Goal: Ask a question

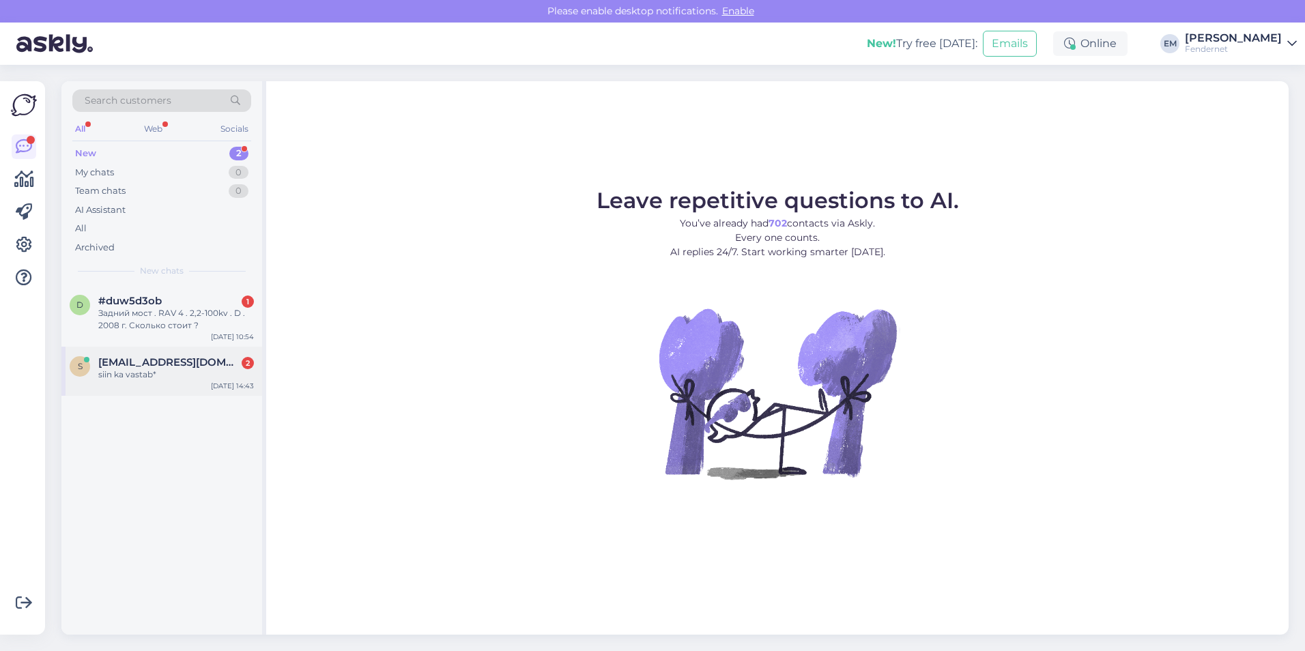
click at [148, 368] on span "[EMAIL_ADDRESS][DOMAIN_NAME]" at bounding box center [169, 362] width 142 height 12
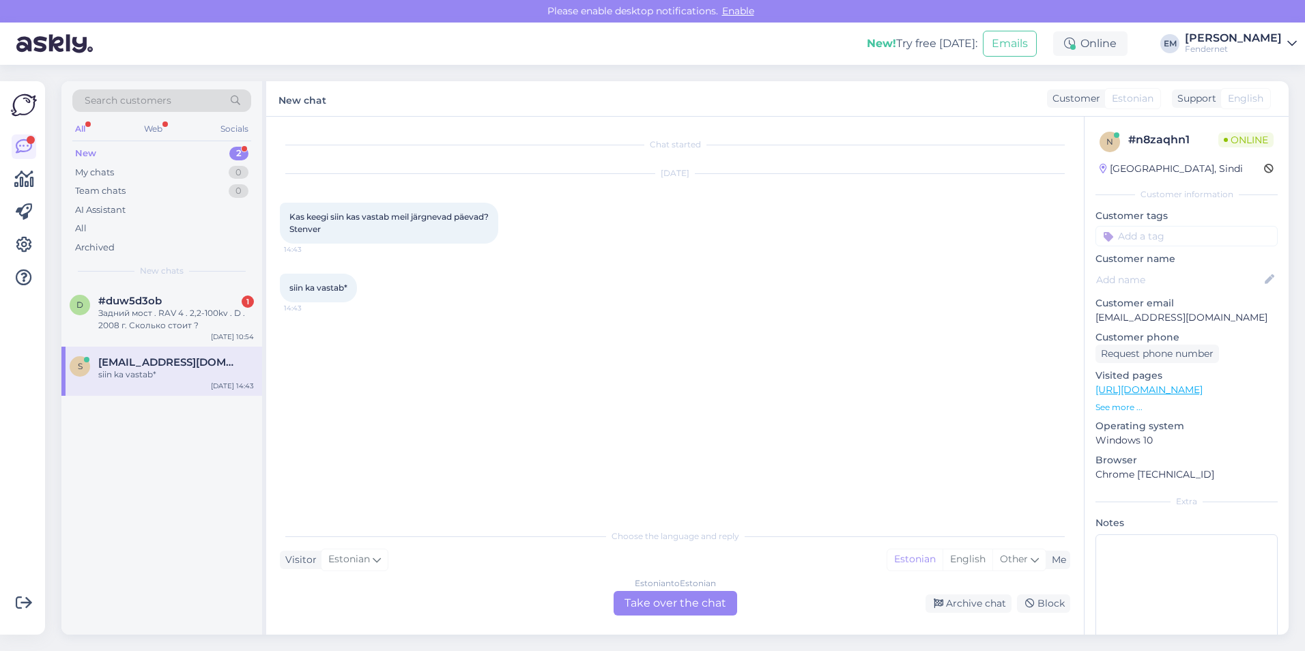
click at [689, 598] on div "Estonian to Estonian Take over the chat" at bounding box center [675, 603] width 124 height 25
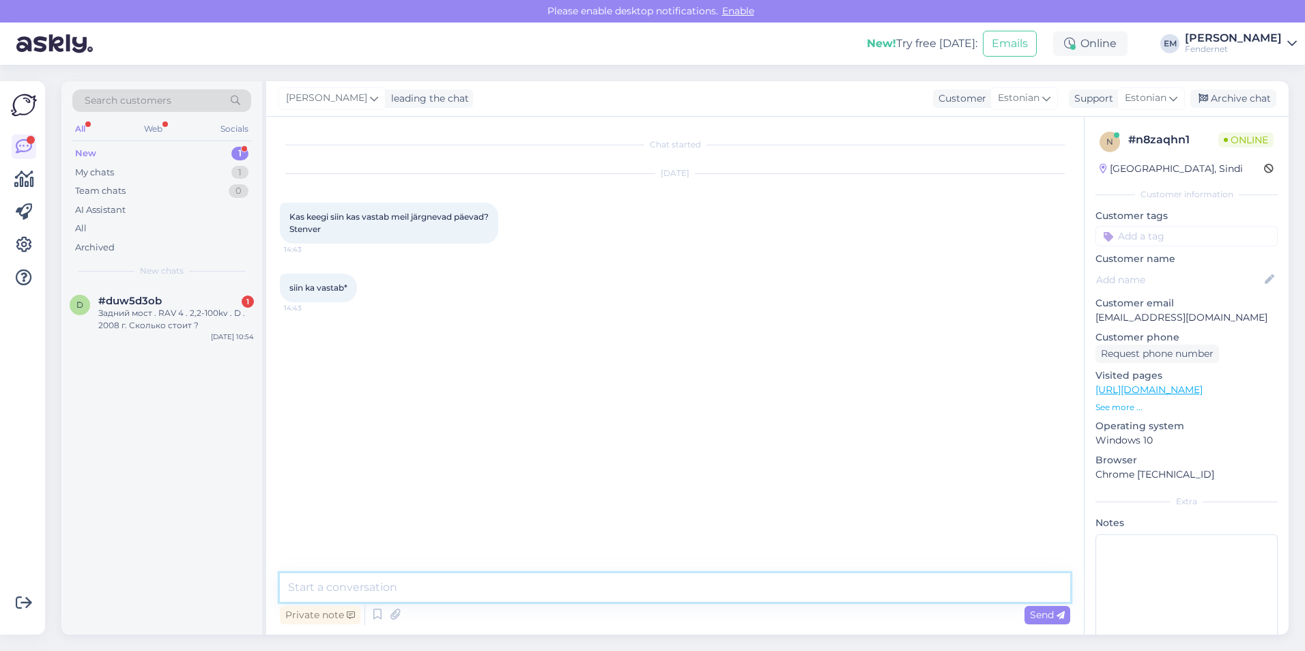
click at [664, 590] on textarea at bounding box center [675, 587] width 790 height 29
type textarea "juu ma vastan siis"
click at [1232, 100] on div "Archive chat" at bounding box center [1233, 98] width 86 height 18
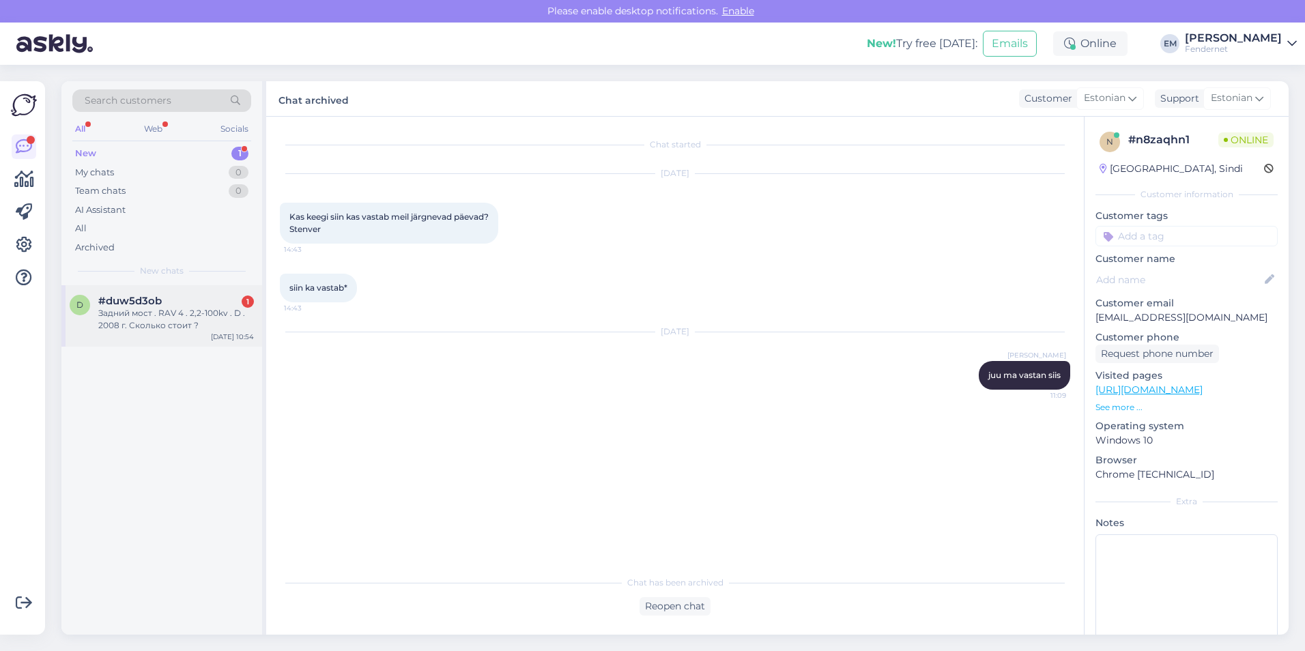
click at [207, 334] on div "d #duw5d3ob 1 Задний мост . RAV 4 . 2,2-100kv . D . 2008 г. Сколько стоит ? [DA…" at bounding box center [161, 315] width 201 height 61
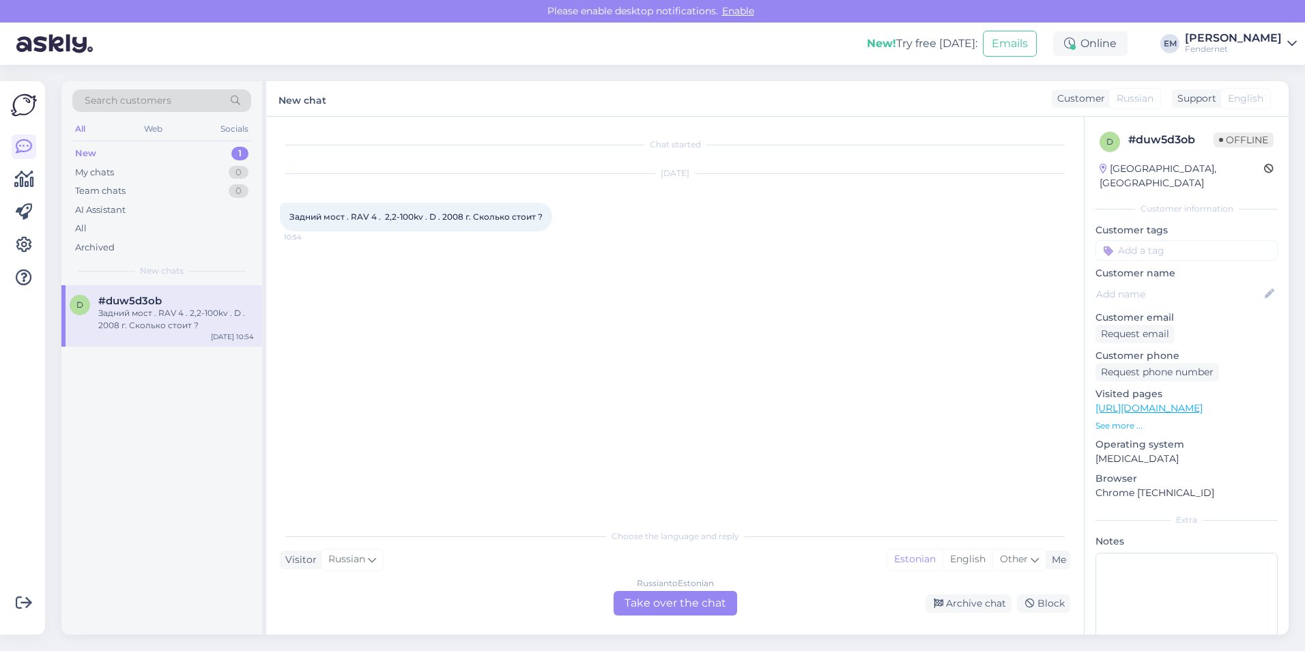
click at [659, 605] on div "Russian to Estonian Take over the chat" at bounding box center [675, 603] width 124 height 25
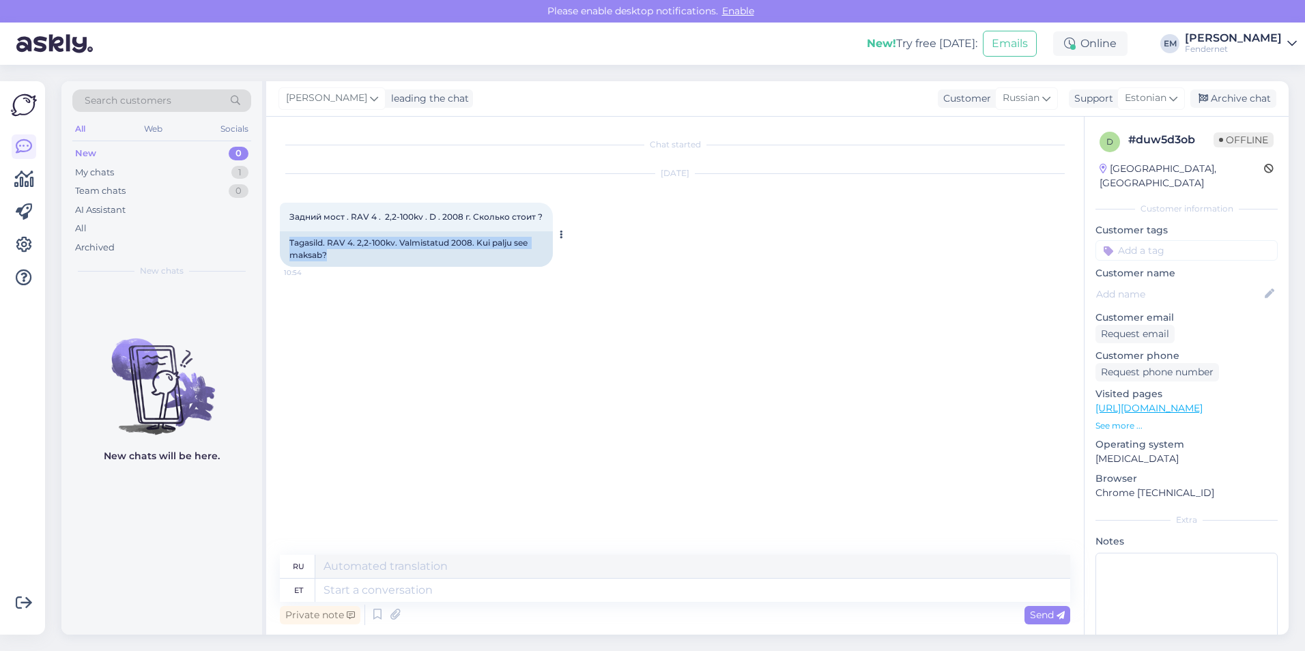
drag, startPoint x: 360, startPoint y: 250, endPoint x: 287, endPoint y: 244, distance: 72.6
click at [287, 244] on div "Tagasild. RAV 4. 2,2-100kv. Valmistatud 2008. Kui palju see maksab?" at bounding box center [416, 248] width 273 height 35
drag, startPoint x: 287, startPoint y: 244, endPoint x: 298, endPoint y: 245, distance: 10.3
drag, startPoint x: 387, startPoint y: 245, endPoint x: 367, endPoint y: 448, distance: 203.6
click at [367, 448] on div "Chat started [DATE] Задний мост . RAV 4 . 2,2-100kv . D . 2008 г. Сколько стоит…" at bounding box center [681, 336] width 802 height 412
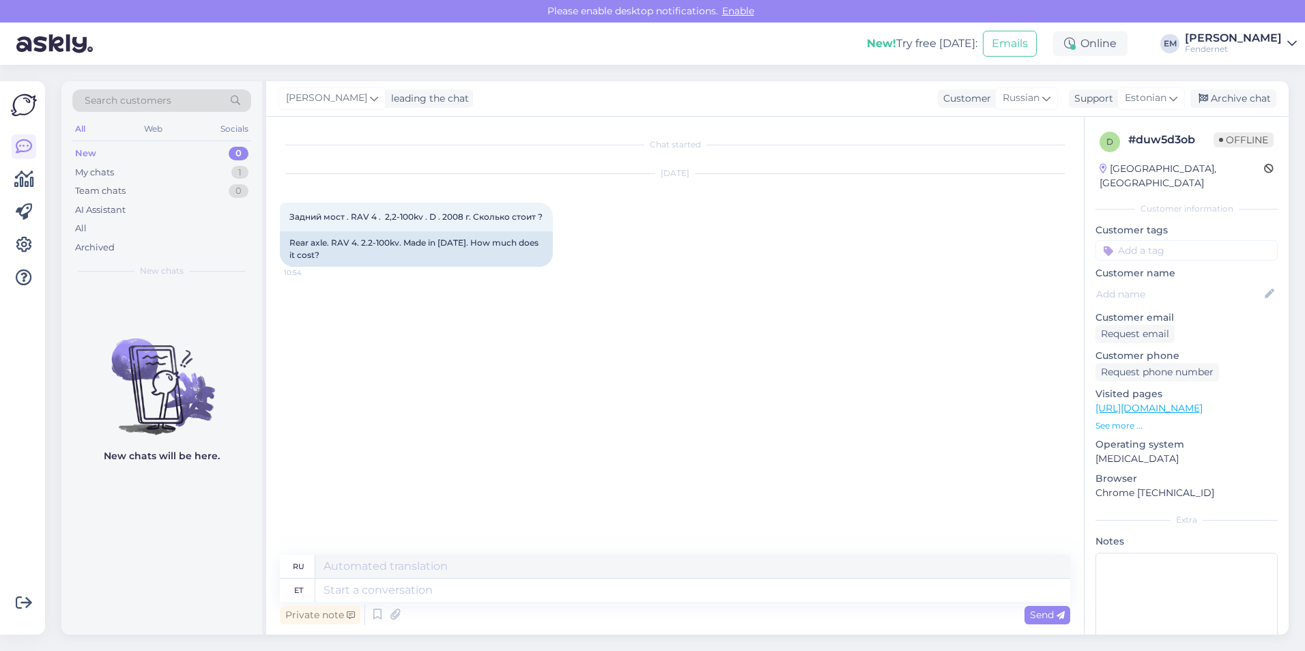
click at [1202, 402] on link "[URL][DOMAIN_NAME]" at bounding box center [1148, 408] width 107 height 12
click at [633, 593] on textarea at bounding box center [692, 590] width 755 height 23
type textarea "hi, w"
type textarea "привет,"
type textarea "hi, whats t"
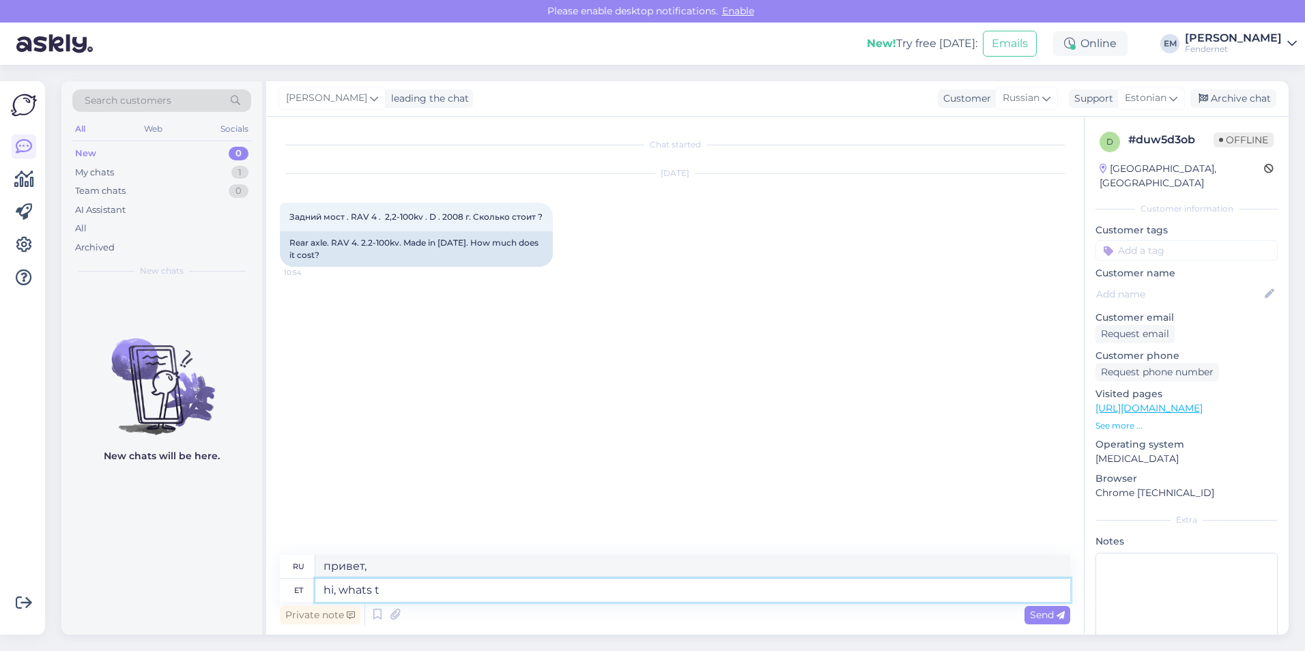
type textarea "Привет, как дела?"
type textarea "hi, whats the VIN"
type textarea "привет, какой VIN?"
type textarea "hi, what"
type textarea "Привет, как дела?"
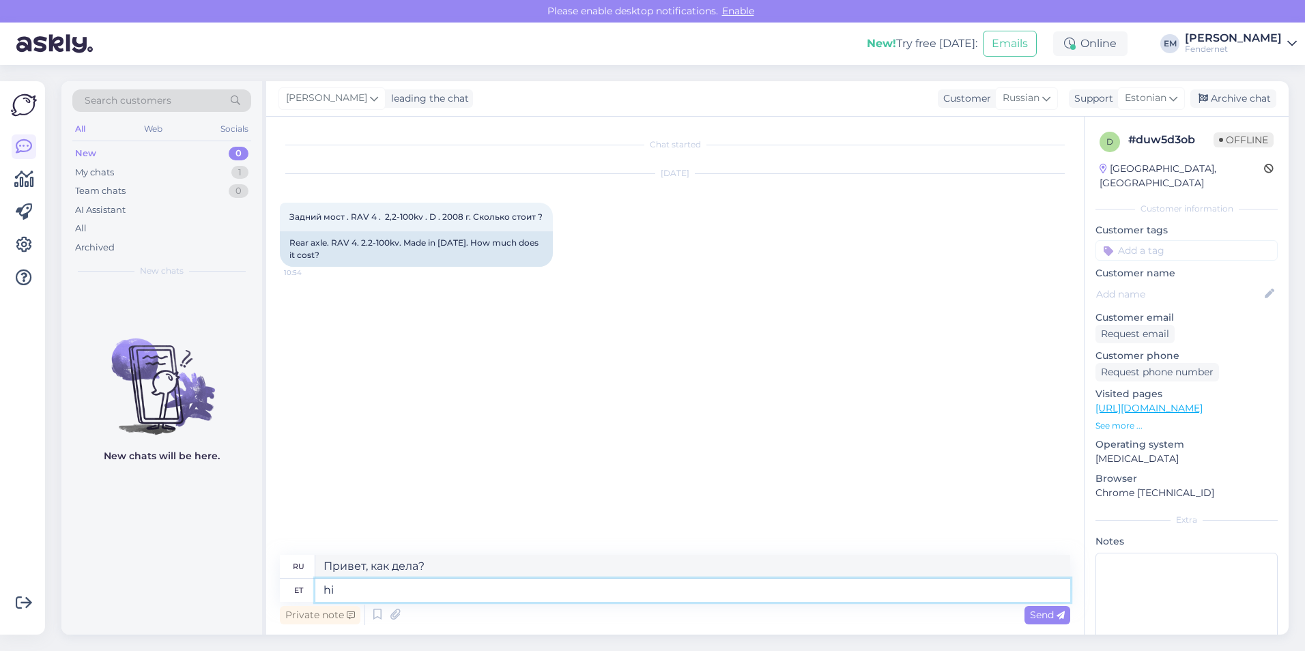
type textarea "h"
type textarea "привет,"
type textarea "tere, mis o"
type textarea "привет, что"
type textarea "tere, mis on s"
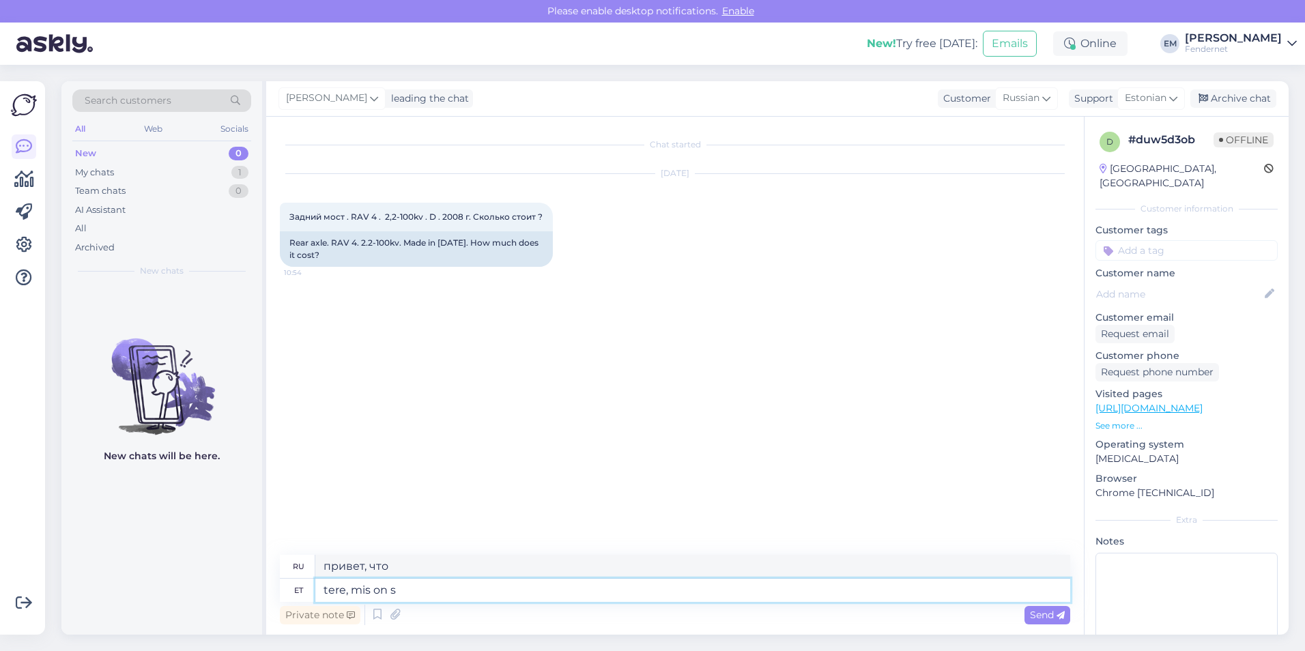
type textarea "Привет, что это?"
type textarea "tere, mis on sõiduki vi"
type textarea "Здравствуйте, что это за транспортное средство?"
type textarea "tere, mis on sõiduki vin k"
type textarea "привет, какой номер автомобиля?"
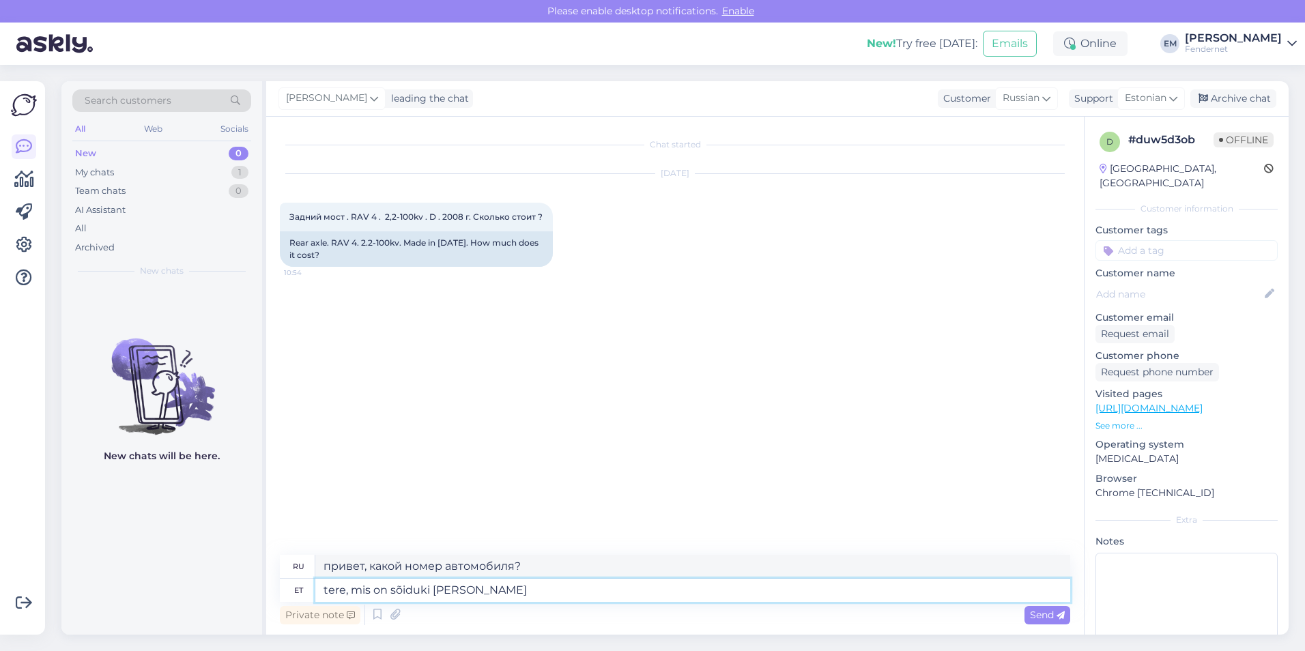
type textarea "tere, mis on sõiduki vin kood"
type textarea "Здравствуйте, какой VIN-код у автомобиля?"
click at [1035, 600] on textarea "tere, mis on sõiduki vin kood" at bounding box center [692, 590] width 755 height 23
type textarea "tere, mis on sõiduki vin kood"
click at [1036, 611] on span "Send" at bounding box center [1047, 615] width 35 height 12
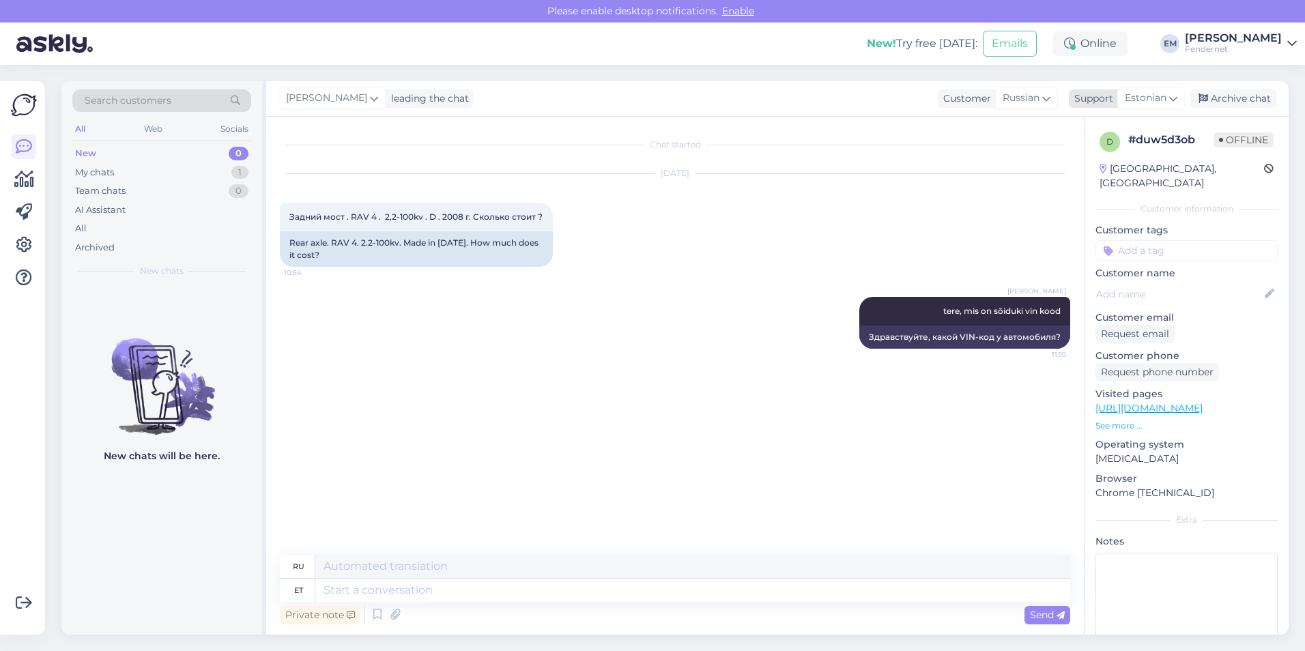
click at [1215, 92] on div "Archive chat" at bounding box center [1233, 98] width 86 height 18
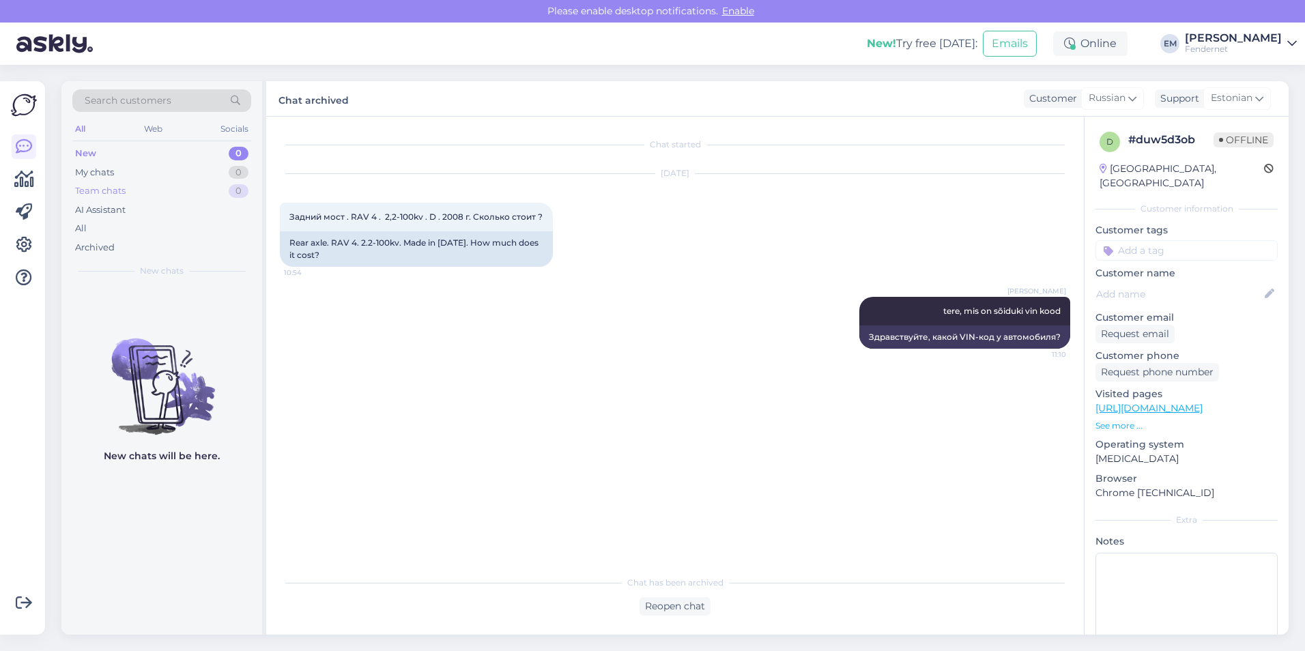
click at [229, 194] on div "0" at bounding box center [239, 191] width 20 height 14
click at [156, 205] on div "AI Assistant" at bounding box center [161, 210] width 179 height 19
click at [156, 177] on div "My chats 0" at bounding box center [161, 172] width 179 height 19
click at [147, 207] on div "AI Assistant" at bounding box center [161, 210] width 179 height 19
click at [147, 199] on div "Team chats 0" at bounding box center [161, 191] width 179 height 19
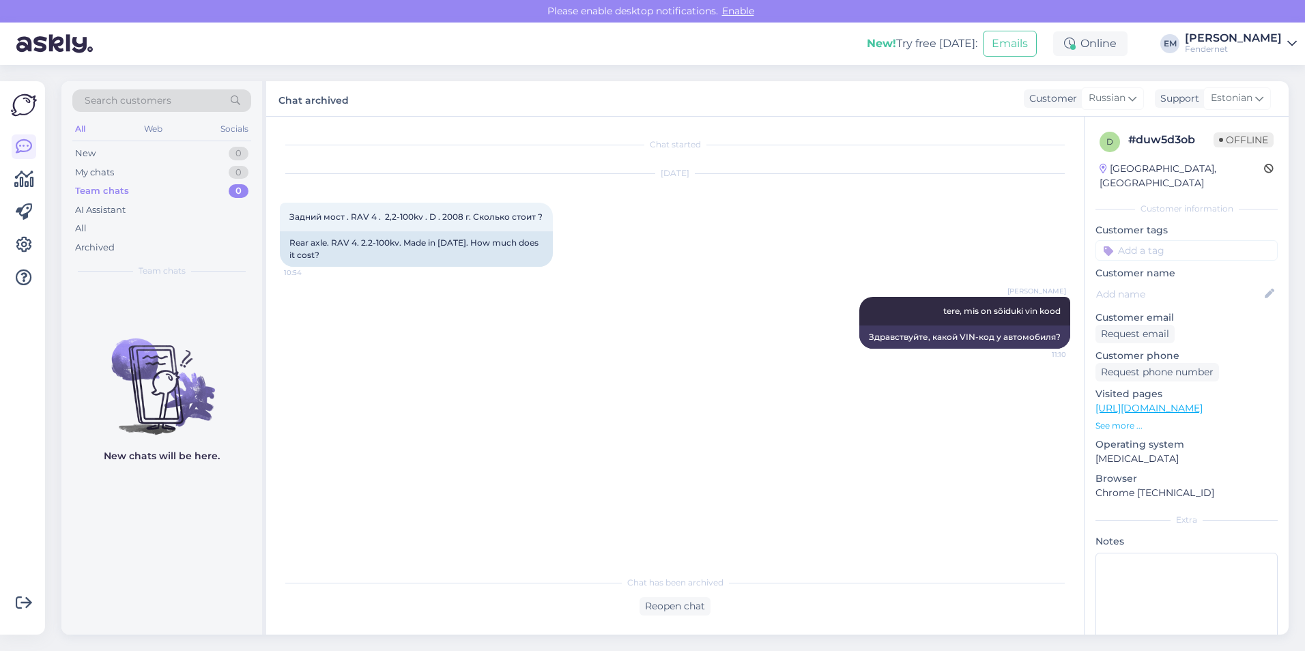
click at [170, 128] on div "All Web Socials" at bounding box center [161, 130] width 179 height 21
click at [167, 149] on div "New 0" at bounding box center [161, 153] width 179 height 19
click at [151, 181] on div "My chats 0" at bounding box center [161, 172] width 179 height 19
